Goal: Check status: Check status

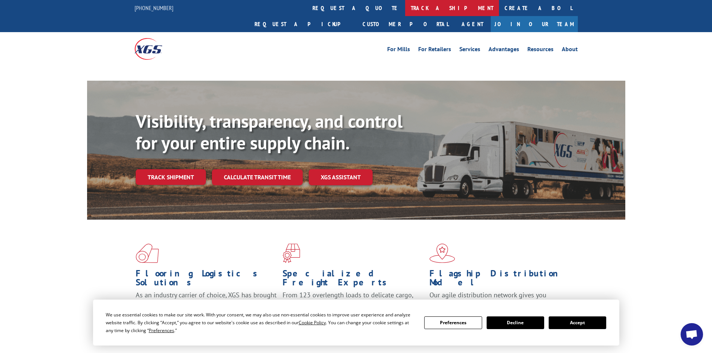
click at [405, 5] on link "track a shipment" at bounding box center [452, 8] width 94 height 16
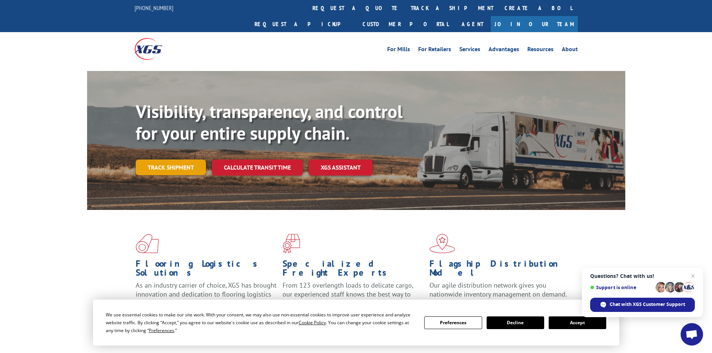
click at [155, 160] on link "Track shipment" at bounding box center [171, 168] width 70 height 16
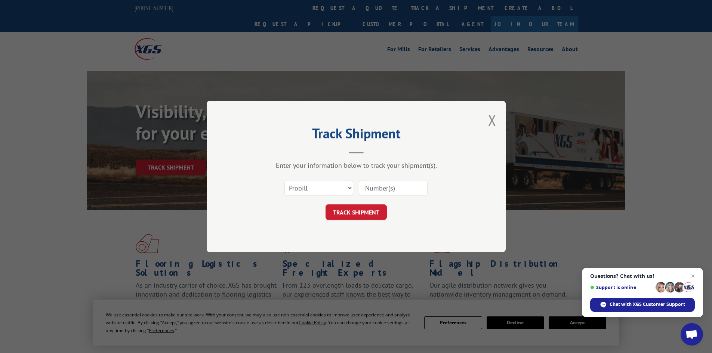
click at [367, 191] on input at bounding box center [393, 188] width 69 height 16
click at [300, 186] on select "Select category... Probill BOL PO" at bounding box center [318, 188] width 69 height 16
select select "bol"
click at [284, 180] on select "Select category... Probill BOL PO" at bounding box center [318, 188] width 69 height 16
click at [380, 189] on input at bounding box center [393, 188] width 69 height 16
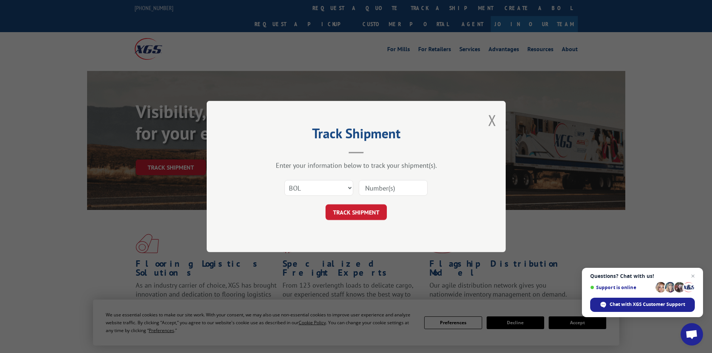
paste input "5225842"
type input "5225842"
click at [339, 217] on button "TRACK SHIPMENT" at bounding box center [356, 212] width 61 height 16
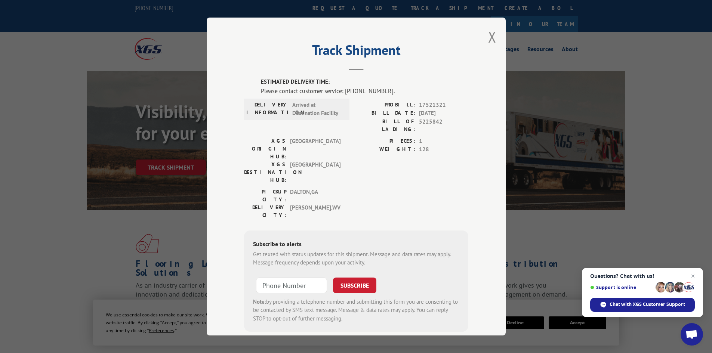
click at [484, 36] on div "Track Shipment ESTIMATED DELIVERY TIME: Please contact customer service: [PHONE…" at bounding box center [356, 177] width 299 height 318
click at [490, 38] on button "Close modal" at bounding box center [492, 37] width 8 height 20
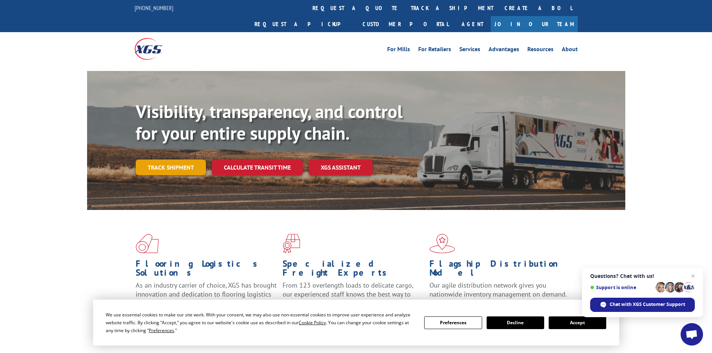
click at [175, 160] on link "Track shipment" at bounding box center [171, 168] width 70 height 16
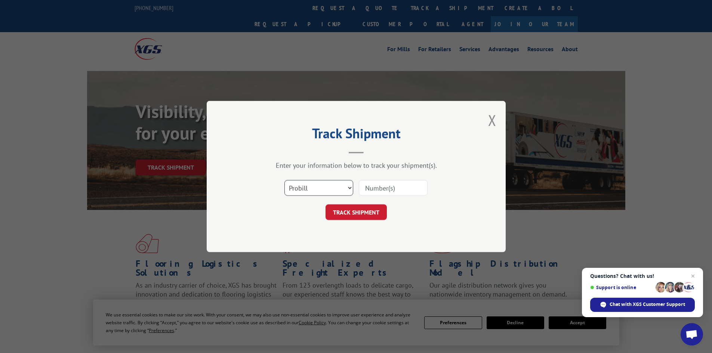
click at [320, 189] on select "Select category... Probill BOL PO" at bounding box center [318, 188] width 69 height 16
click at [284, 180] on select "Select category... Probill BOL PO" at bounding box center [318, 188] width 69 height 16
click at [368, 192] on input at bounding box center [393, 188] width 69 height 16
paste input "[URL][DOMAIN_NAME]"
type input "[URL][DOMAIN_NAME]"
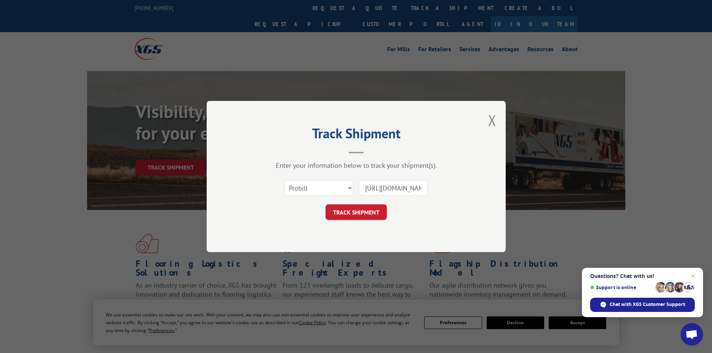
drag, startPoint x: 421, startPoint y: 189, endPoint x: 303, endPoint y: 175, distance: 118.2
click at [303, 175] on div "Enter your information below to track your shipment(s). Select category... Prob…" at bounding box center [356, 190] width 224 height 59
paste input "[URL][DOMAIN_NAME]"
type input "[URL][DOMAIN_NAME]"
drag, startPoint x: 421, startPoint y: 189, endPoint x: 335, endPoint y: 189, distance: 86.0
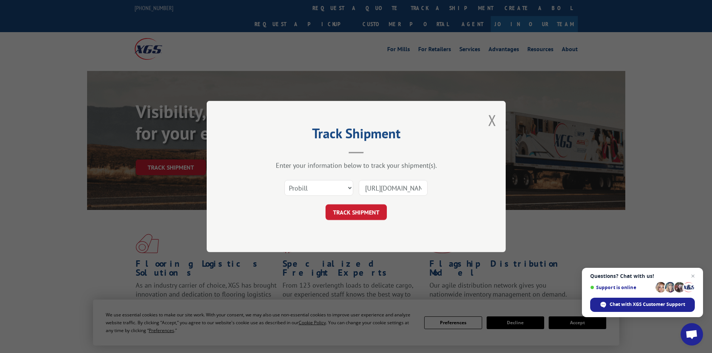
click at [335, 189] on div "Select category... Probill BOL PO [URL][DOMAIN_NAME]" at bounding box center [356, 188] width 224 height 25
paste input "17521321"
type input "17521321"
click at [353, 210] on button "TRACK SHIPMENT" at bounding box center [356, 212] width 61 height 16
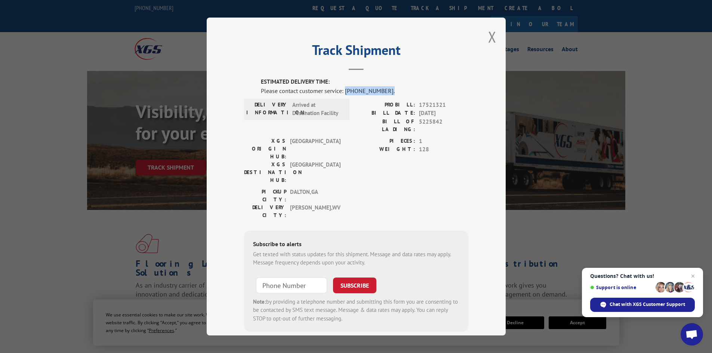
drag, startPoint x: 388, startPoint y: 91, endPoint x: 342, endPoint y: 93, distance: 46.4
click at [342, 93] on div "Please contact customer service: [PHONE_NUMBER]." at bounding box center [364, 90] width 207 height 9
copy div "[PHONE_NUMBER]."
